Goal: Information Seeking & Learning: Learn about a topic

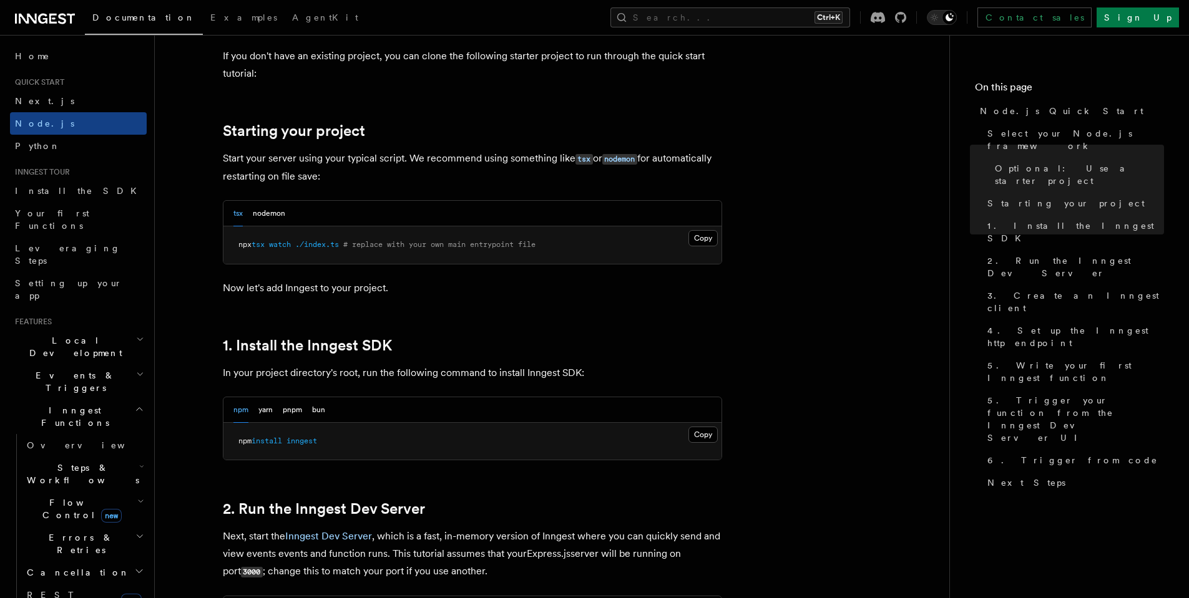
scroll to position [575, 0]
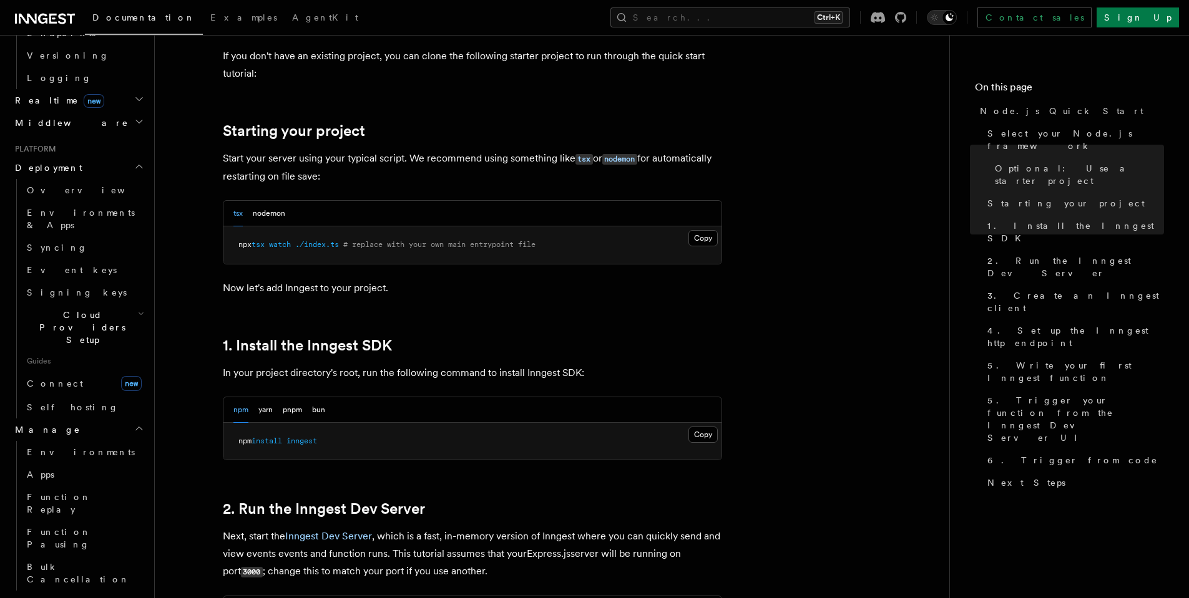
click at [46, 596] on span "Monitor" at bounding box center [42, 602] width 64 height 12
click at [771, 21] on button "Search... Ctrl+K" at bounding box center [730, 17] width 240 height 20
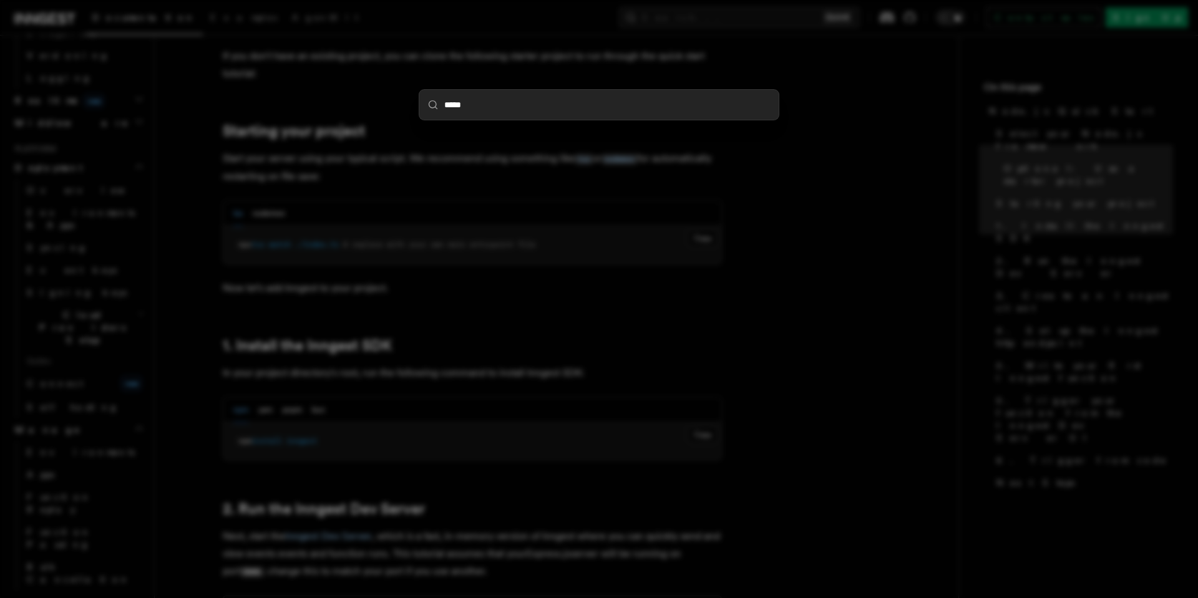
type input "******"
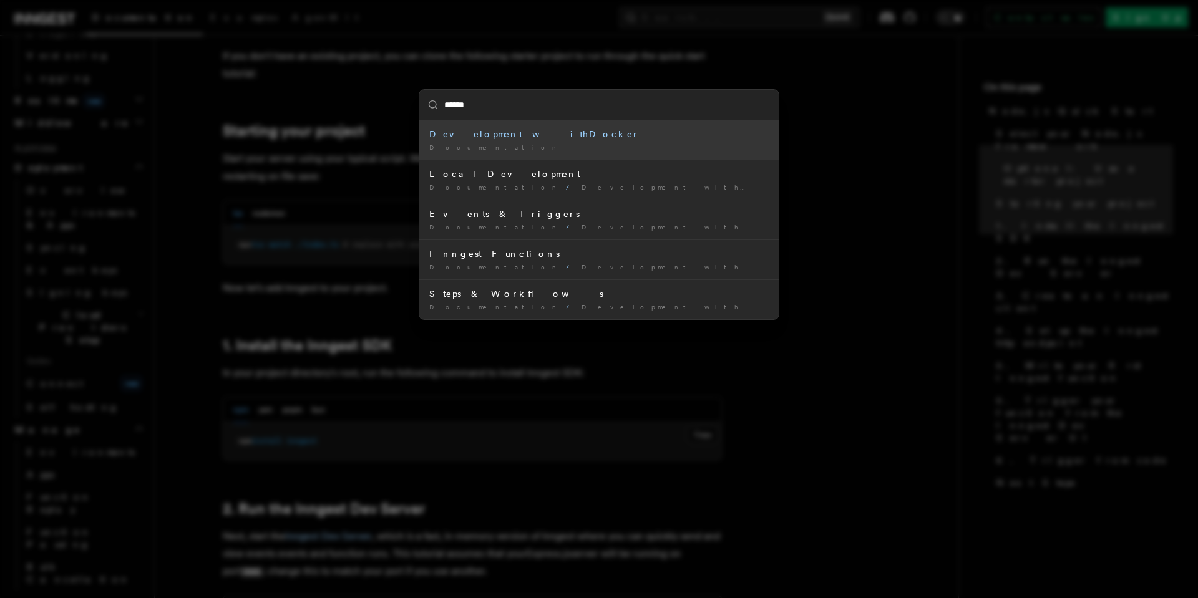
click at [511, 145] on div "Documentation /" at bounding box center [598, 147] width 339 height 9
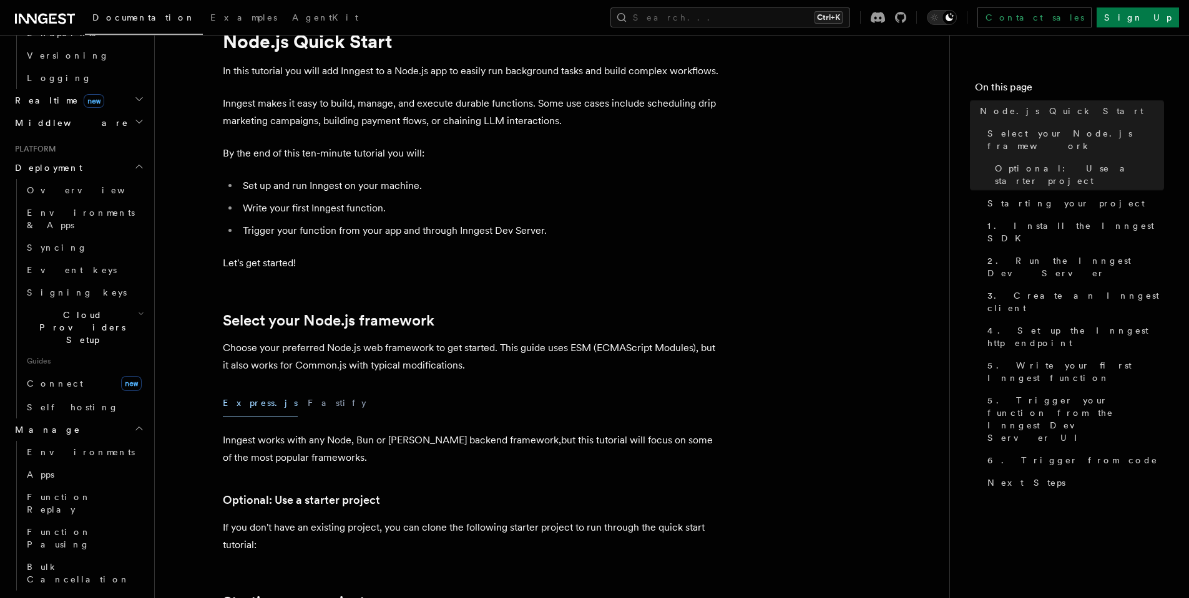
scroll to position [0, 0]
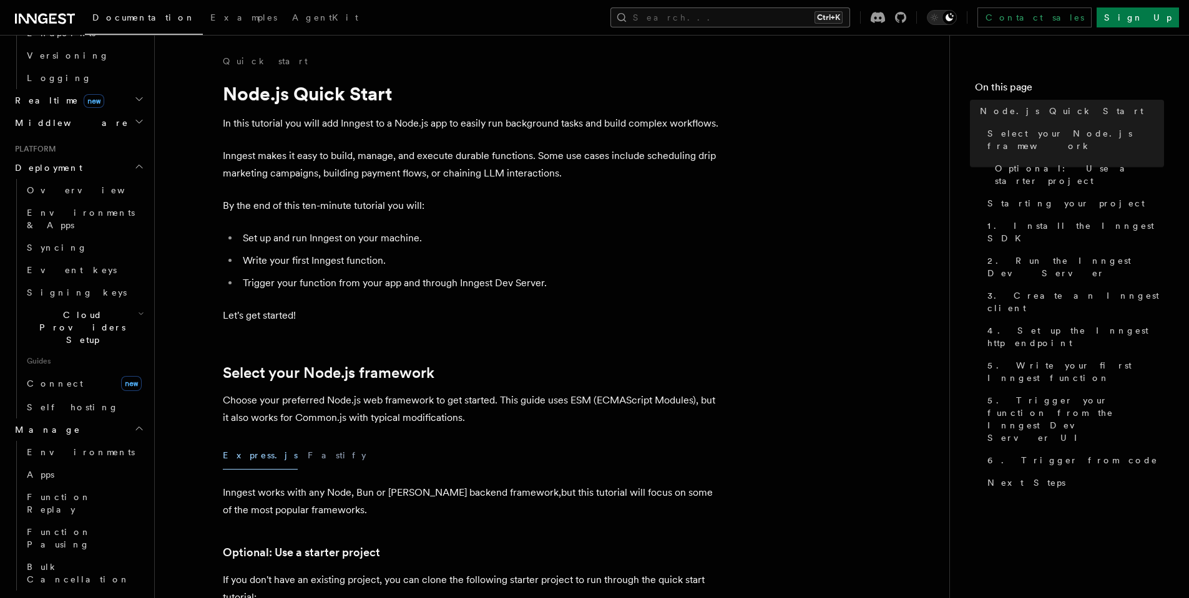
click at [752, 14] on button "Search... Ctrl+K" at bounding box center [730, 17] width 240 height 20
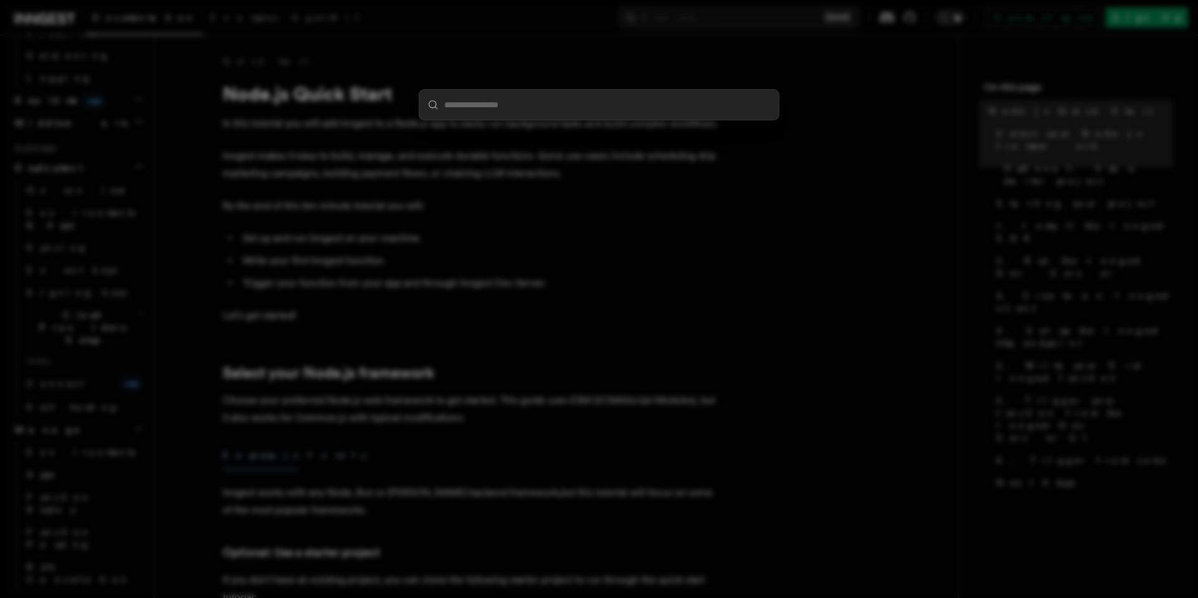
click at [620, 109] on input "search" at bounding box center [598, 105] width 359 height 30
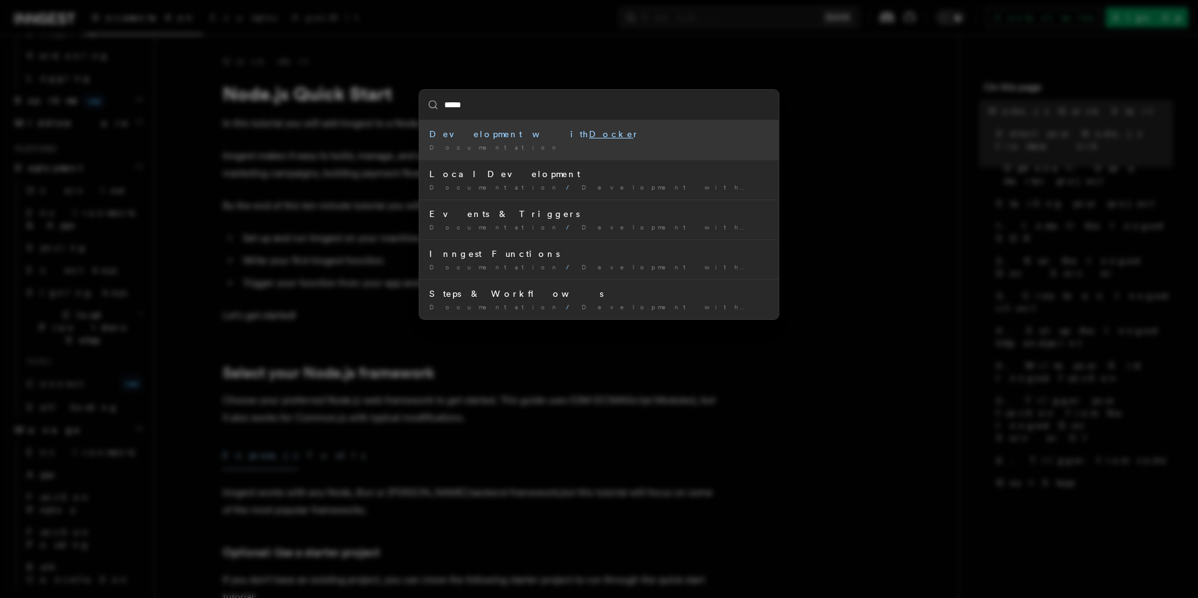
type input "******"
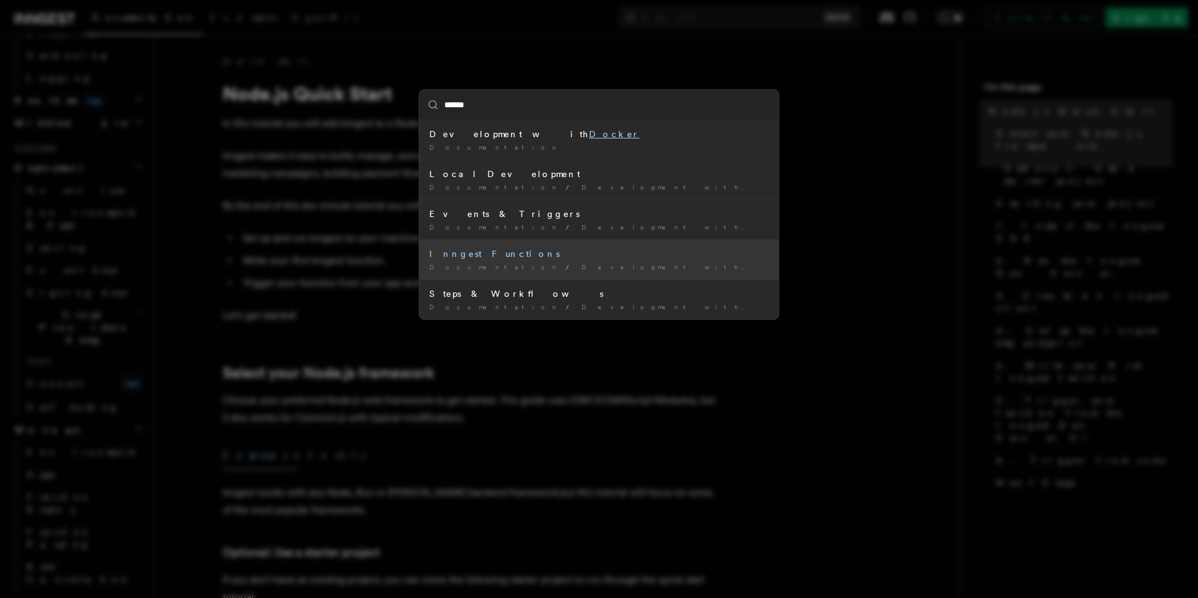
click at [502, 256] on div "Inngest Functions" at bounding box center [598, 254] width 339 height 12
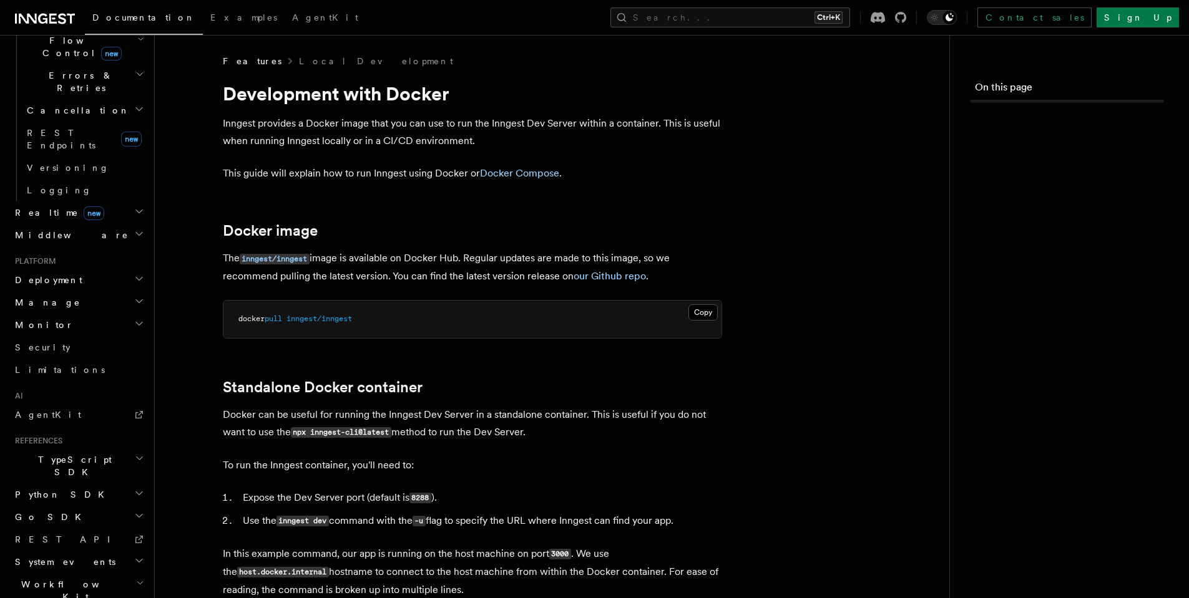
scroll to position [512, 0]
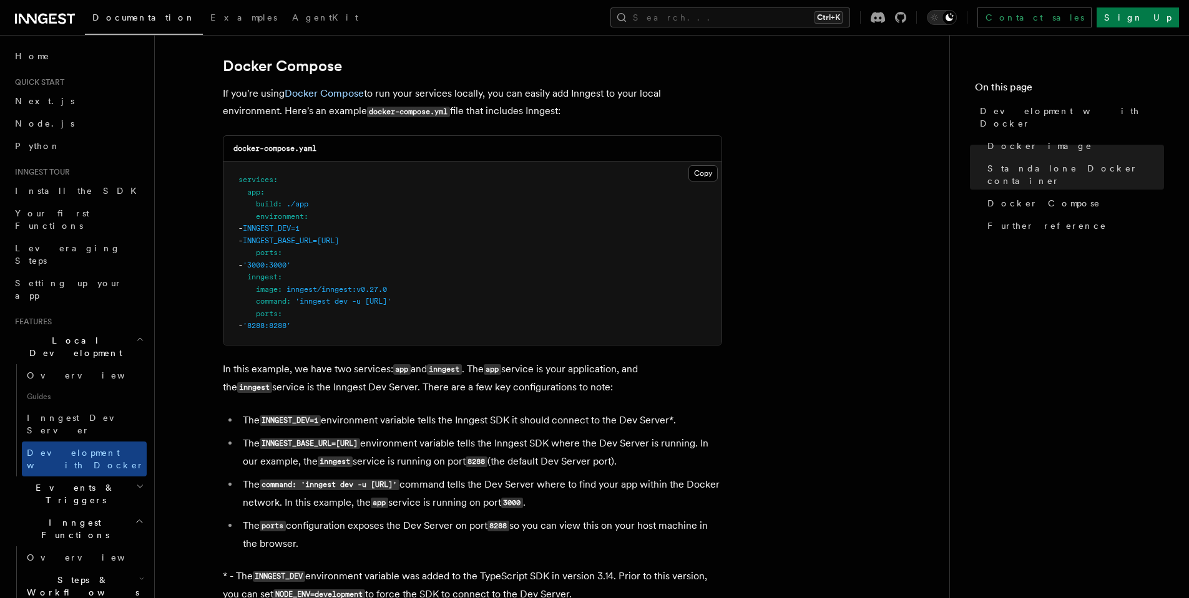
scroll to position [818, 0]
